Goal: Navigation & Orientation: Find specific page/section

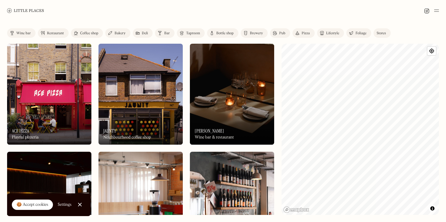
click at [51, 33] on div "Restaurant" at bounding box center [55, 34] width 17 height 4
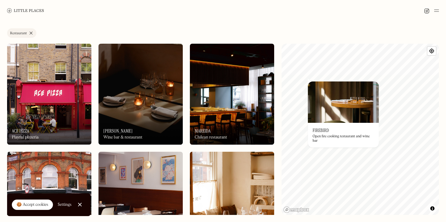
click at [324, 130] on h3 "Firebird" at bounding box center [320, 131] width 16 height 6
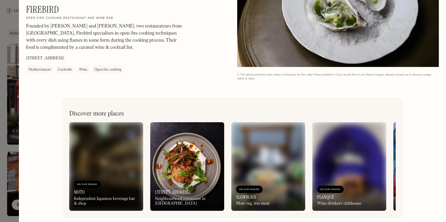
scroll to position [967, 0]
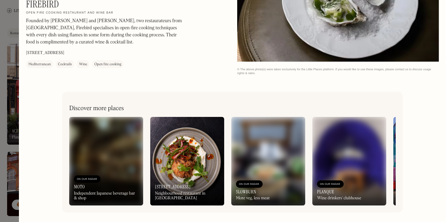
click at [9, 55] on div at bounding box center [223, 111] width 446 height 222
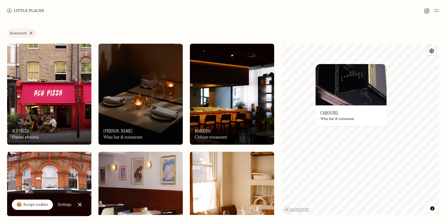
click at [332, 113] on h3 "Carousel" at bounding box center [329, 113] width 18 height 6
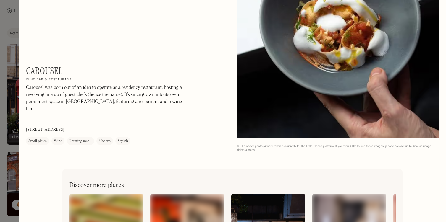
scroll to position [1312, 0]
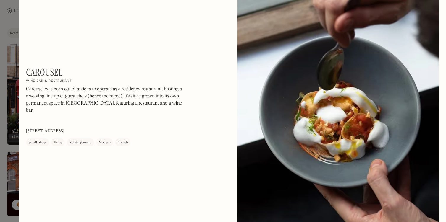
click at [13, 48] on div at bounding box center [223, 111] width 446 height 222
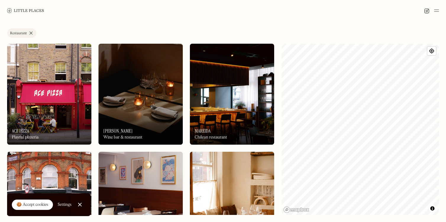
click at [117, 104] on img at bounding box center [140, 94] width 84 height 101
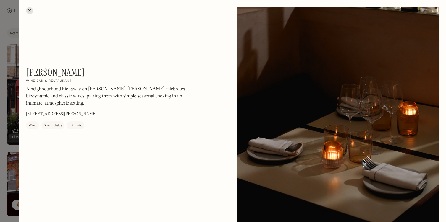
click at [30, 9] on div at bounding box center [29, 10] width 7 height 7
